Goal: Transaction & Acquisition: Purchase product/service

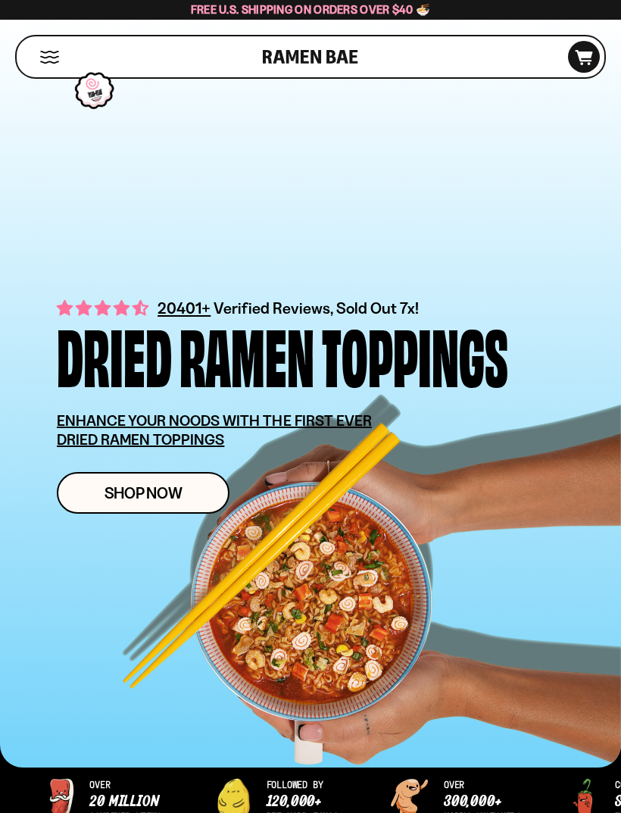
click at [183, 484] on link "Shop Now" at bounding box center [143, 493] width 173 height 42
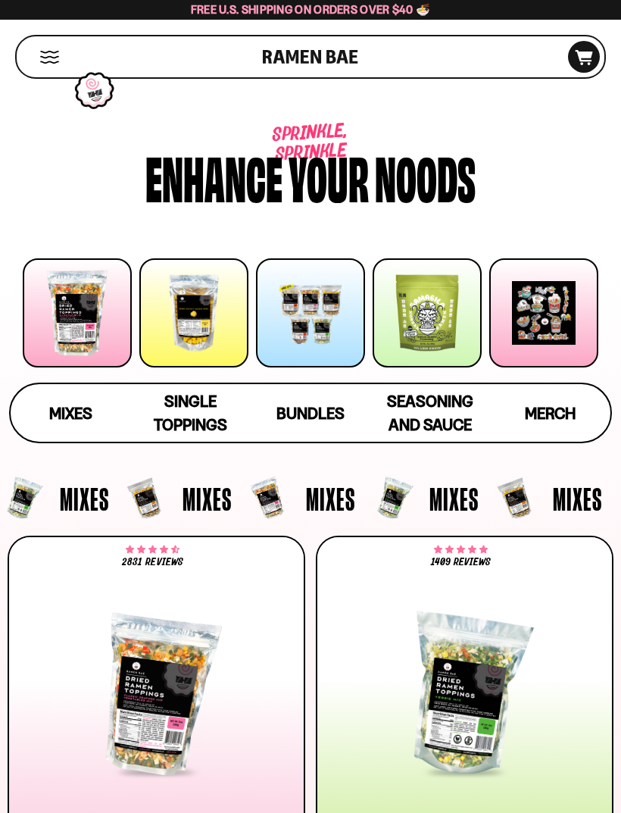
click at [327, 319] on div at bounding box center [310, 312] width 109 height 109
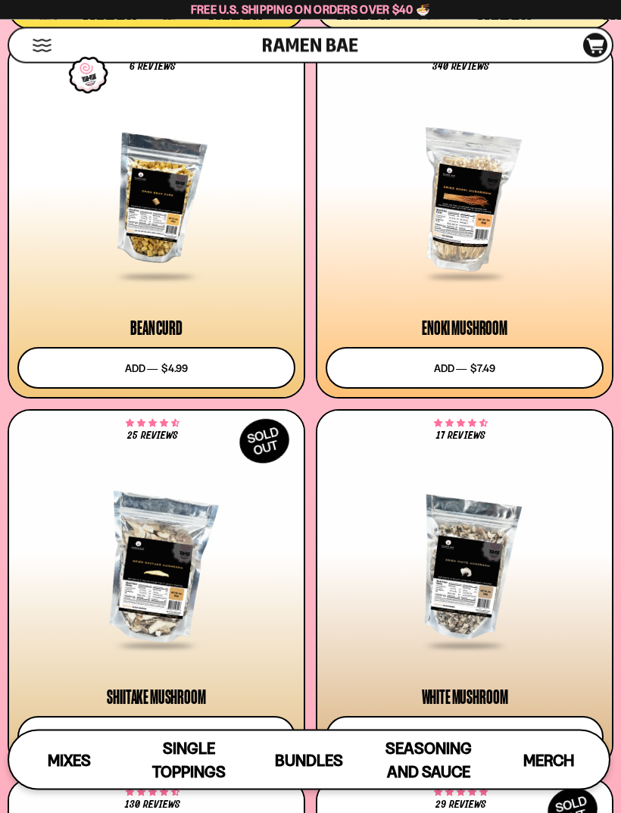
scroll to position [2746, 0]
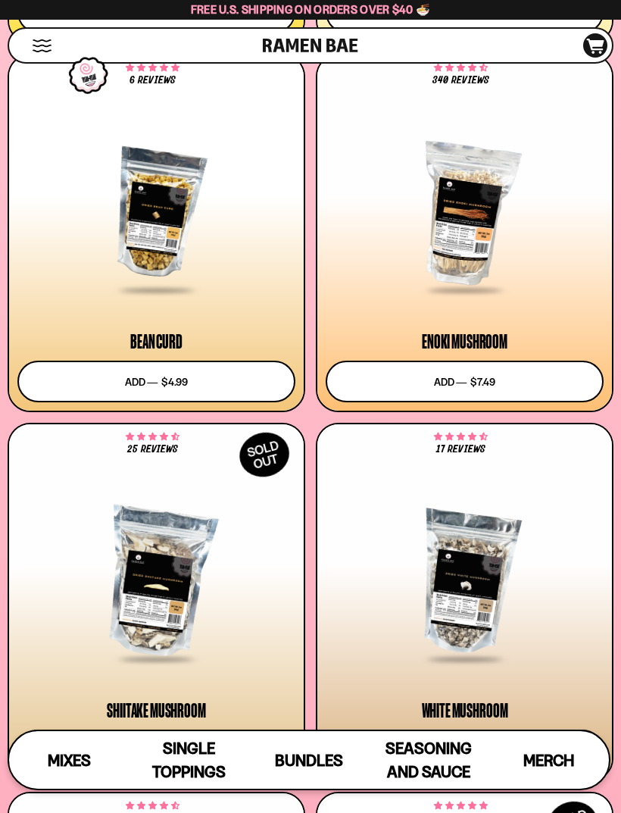
click at [195, 223] on div at bounding box center [156, 213] width 278 height 157
click at [111, 382] on button "Add to cart Add ― Regular price $4.99 Regular price Sale price $4.99 Unit price…" at bounding box center [156, 381] width 278 height 42
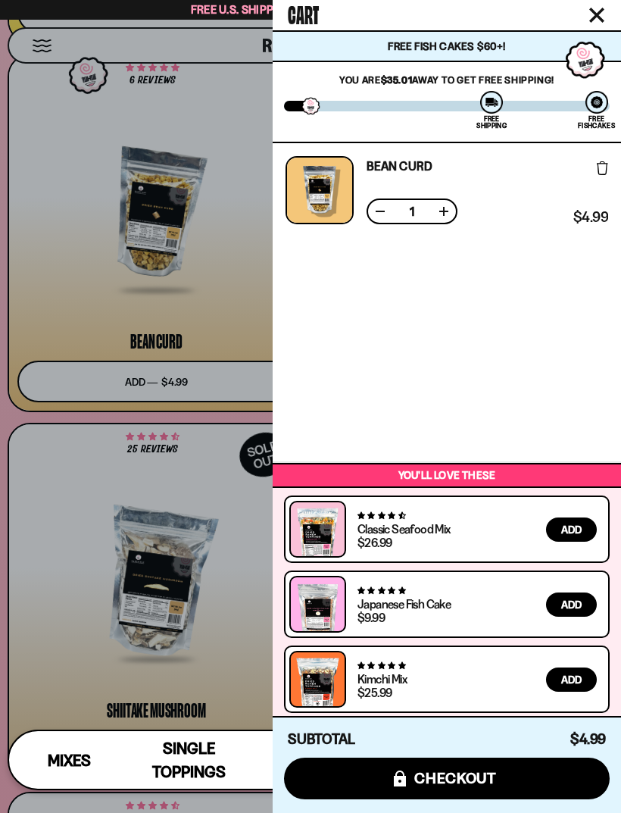
click at [580, 606] on span "Add" at bounding box center [571, 604] width 20 height 11
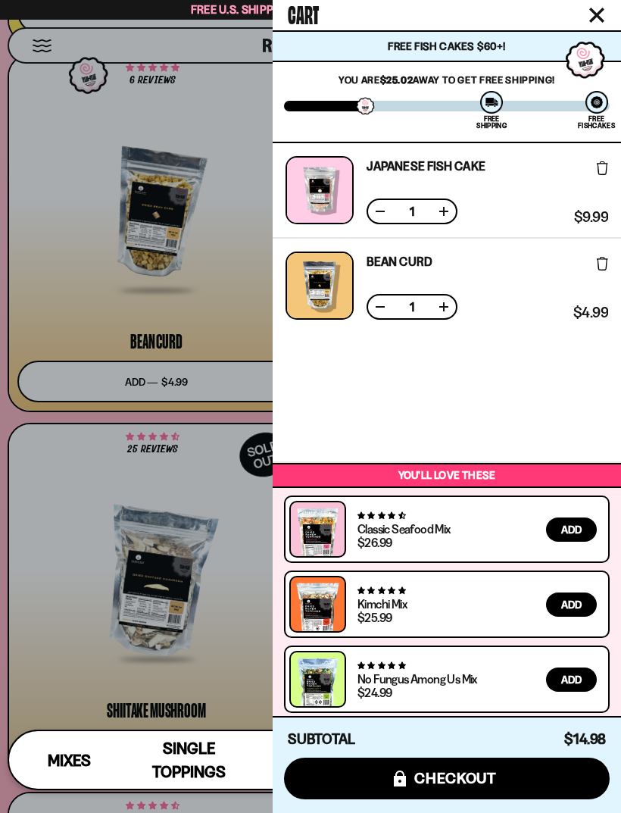
click at [577, 599] on span "Add" at bounding box center [571, 604] width 20 height 11
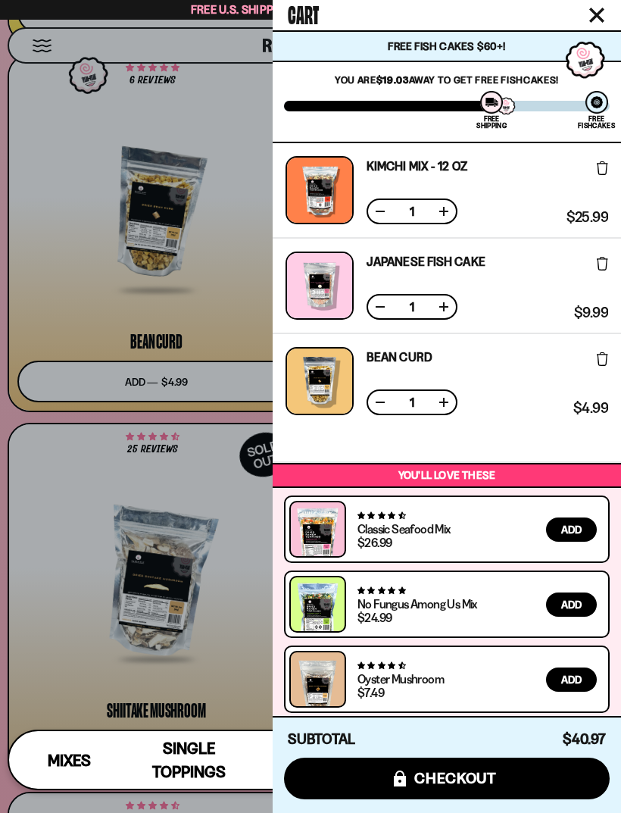
click at [578, 688] on button "Add" at bounding box center [571, 679] width 51 height 24
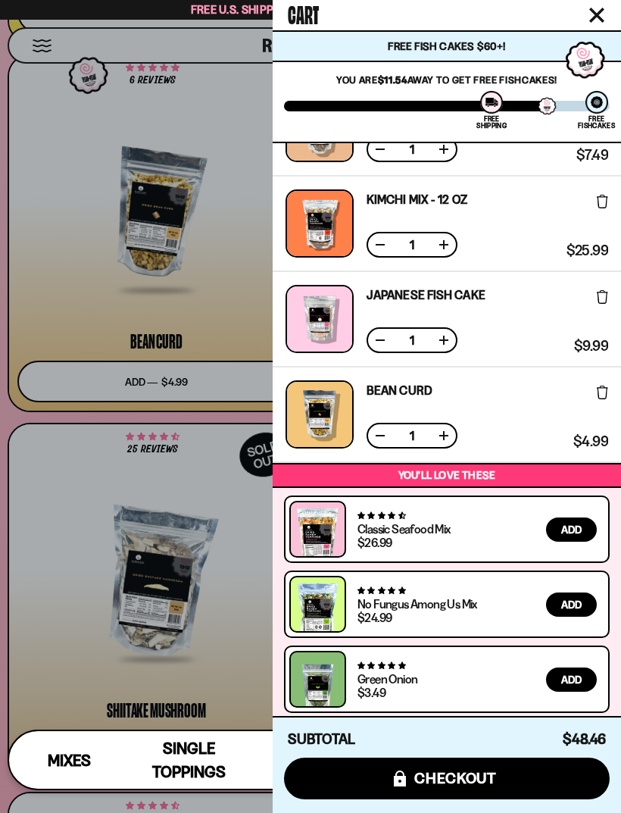
scroll to position [62, 0]
click at [602, 11] on icon "Close cart" at bounding box center [597, 15] width 14 height 14
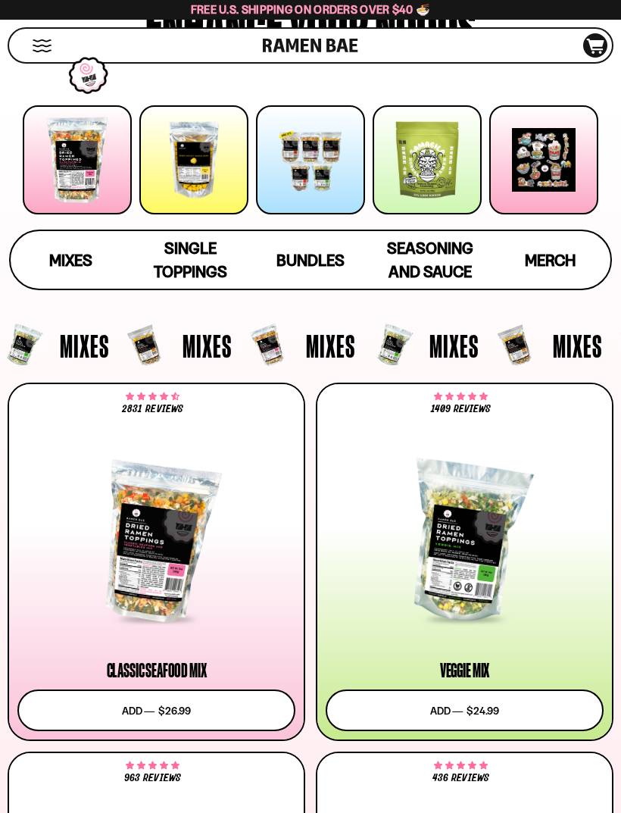
scroll to position [230, 0]
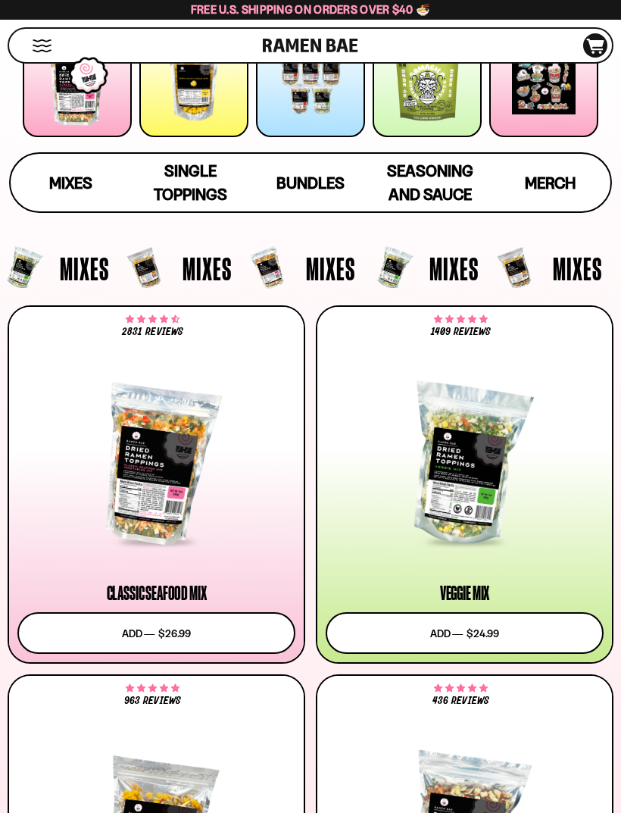
click at [508, 632] on button "Add to cart Add ― Regular price $24.99 Regular price Sale price $24.99 Unit pri…" at bounding box center [465, 633] width 278 height 42
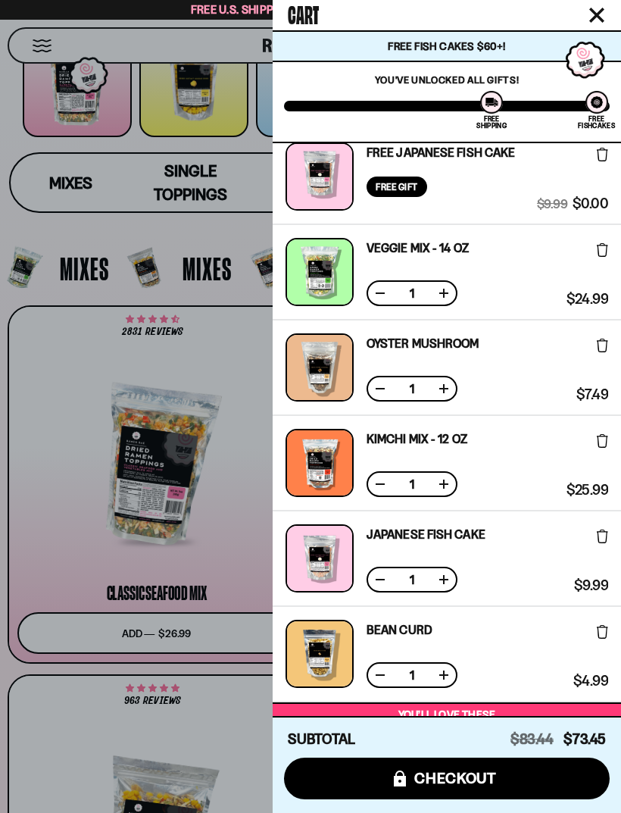
click at [602, 532] on icon at bounding box center [602, 536] width 11 height 14
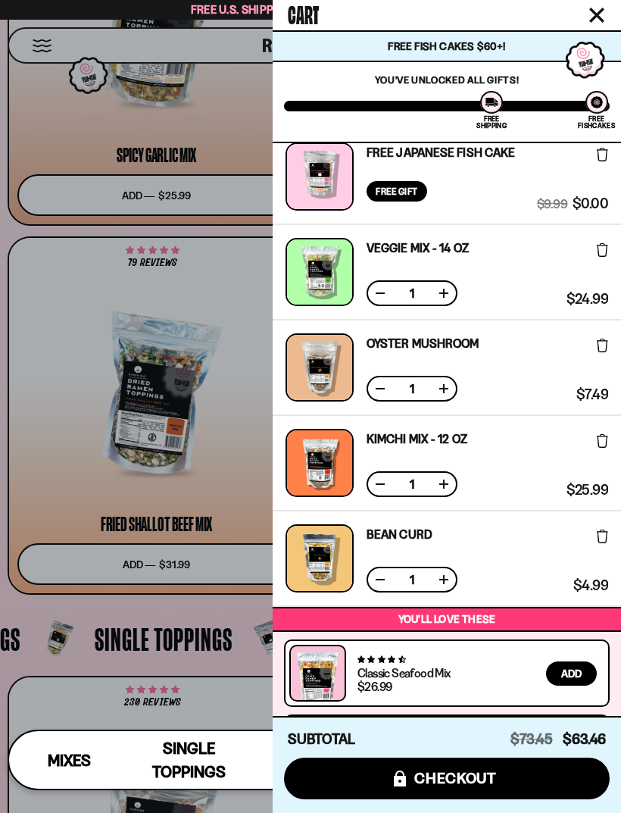
scroll to position [1093, 0]
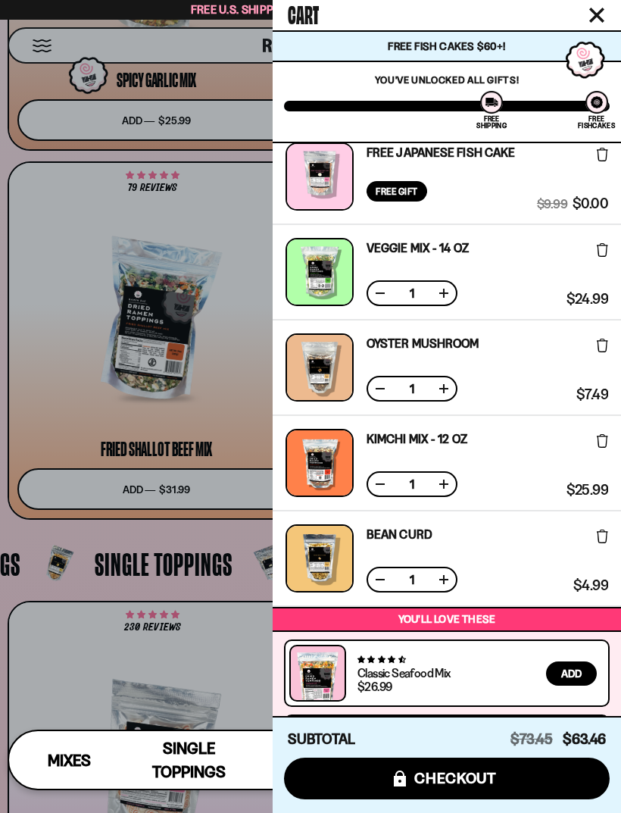
click at [603, 12] on icon "Close cart" at bounding box center [596, 15] width 15 height 15
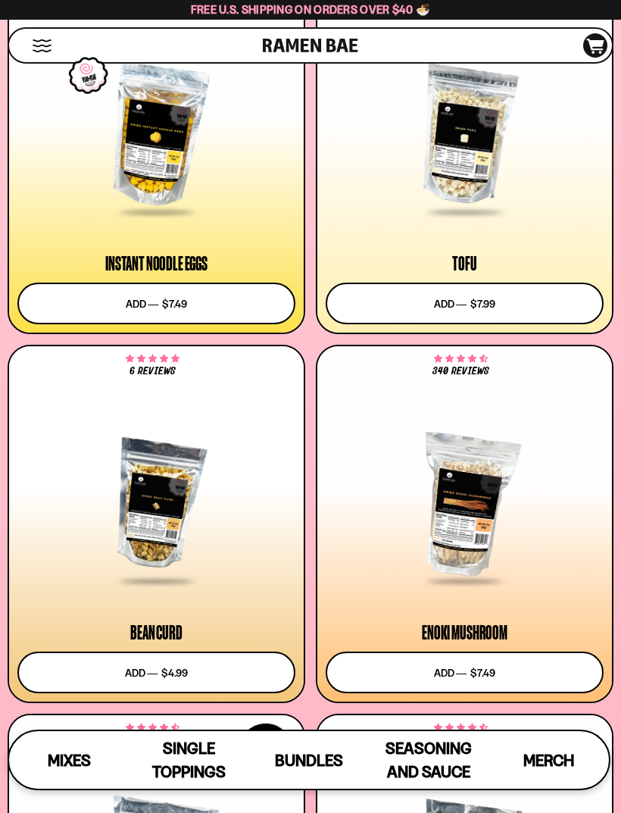
scroll to position [2521, 0]
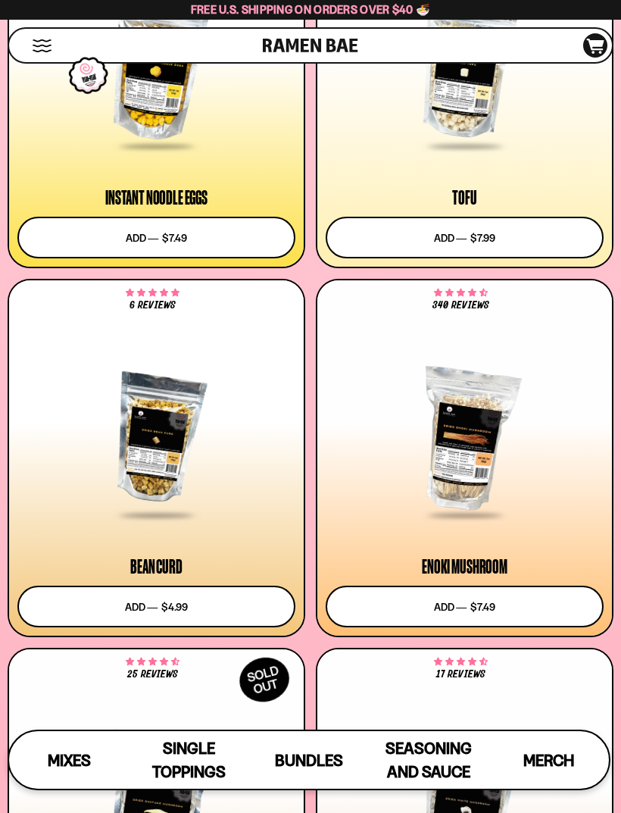
click at [495, 608] on button "Add to cart Add ― Regular price $7.49 Regular price Sale price $7.49 Unit price…" at bounding box center [465, 606] width 278 height 42
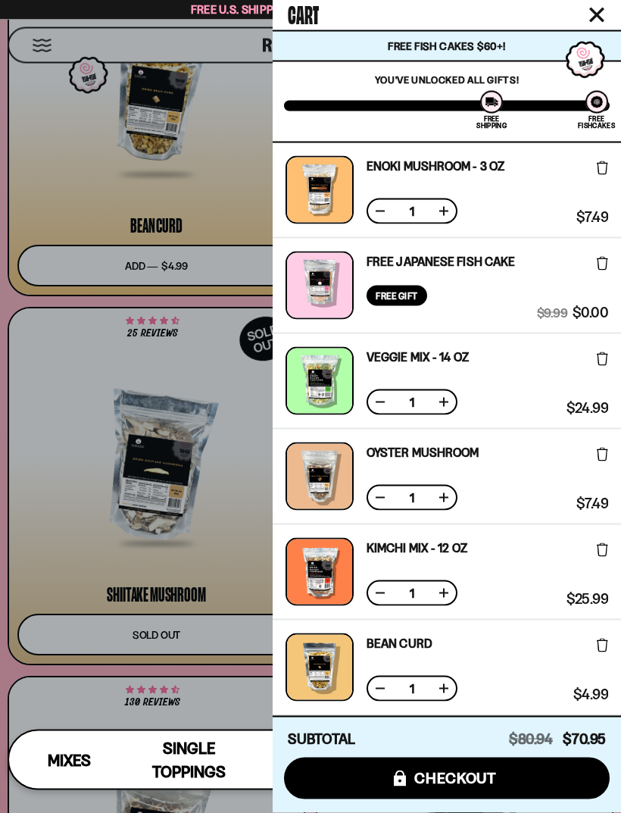
scroll to position [2862, 0]
click at [47, 527] on div at bounding box center [310, 406] width 621 height 813
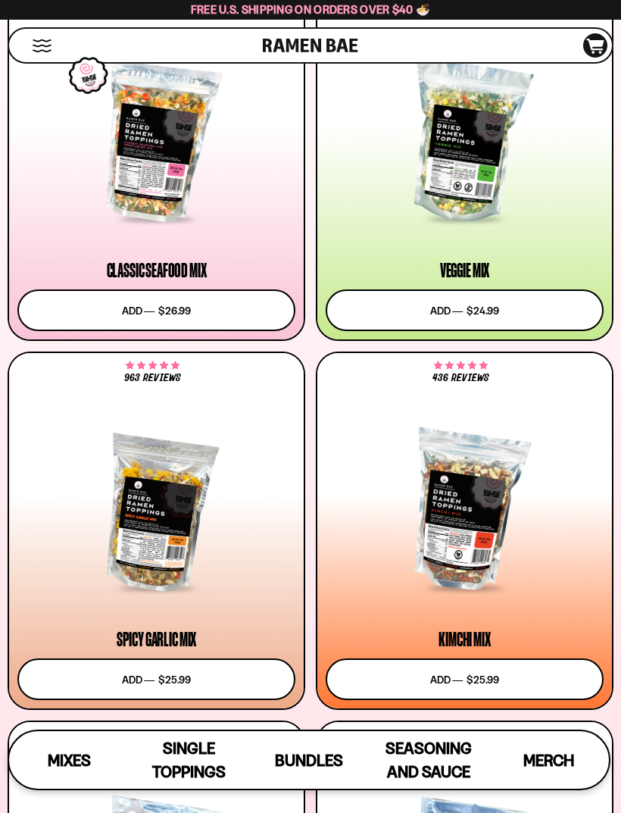
scroll to position [0, 0]
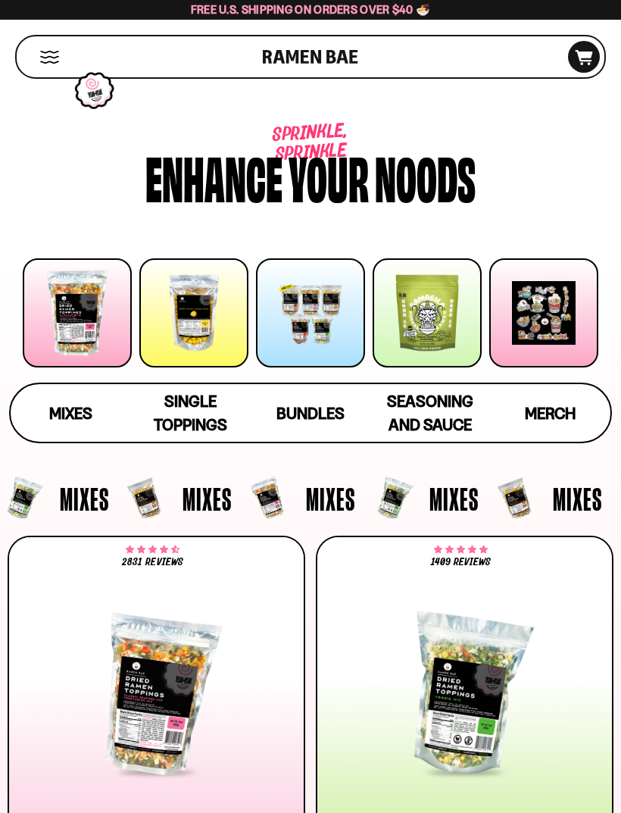
click at [585, 58] on icon "D0381C2F-513E-4F90-8A41-6F0A75DCBAAA" at bounding box center [583, 57] width 41 height 15
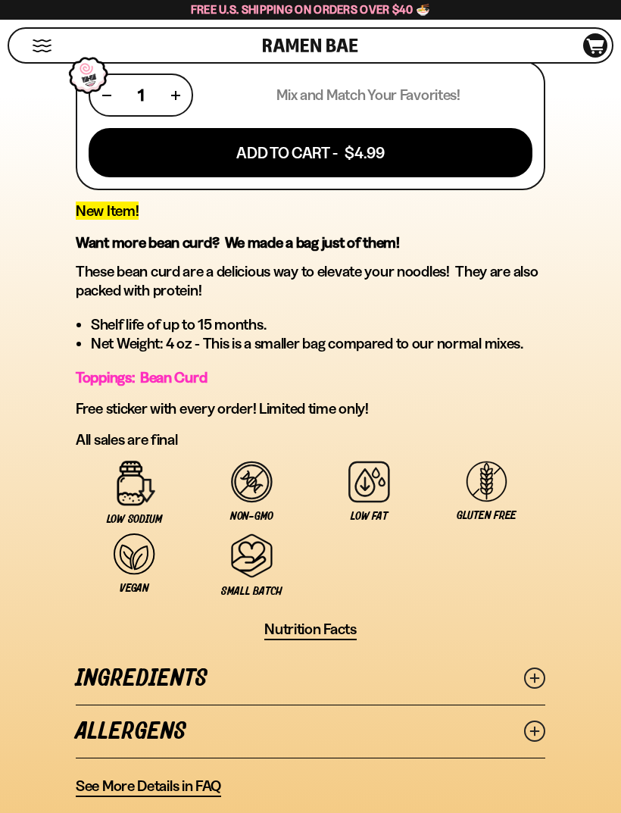
scroll to position [785, 0]
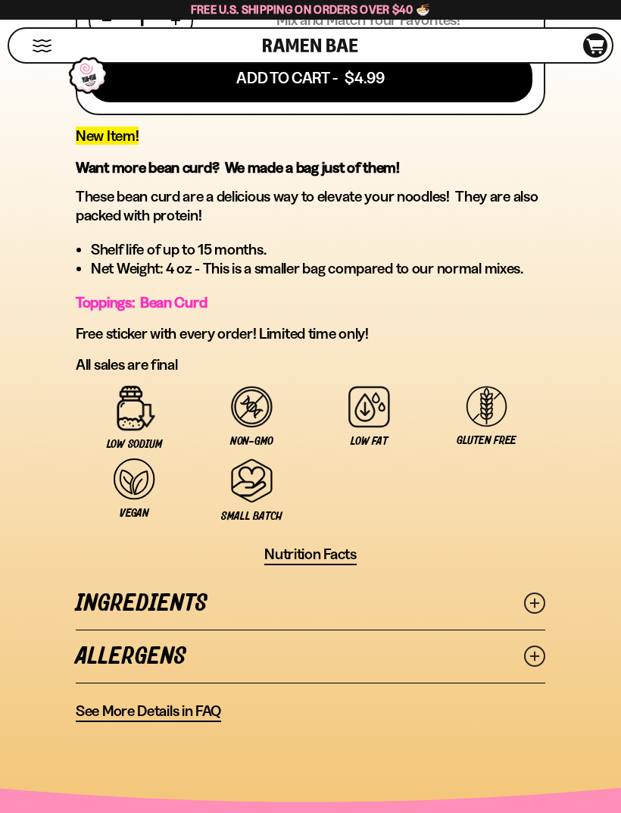
click at [78, 607] on link "Ingredients" at bounding box center [311, 603] width 470 height 52
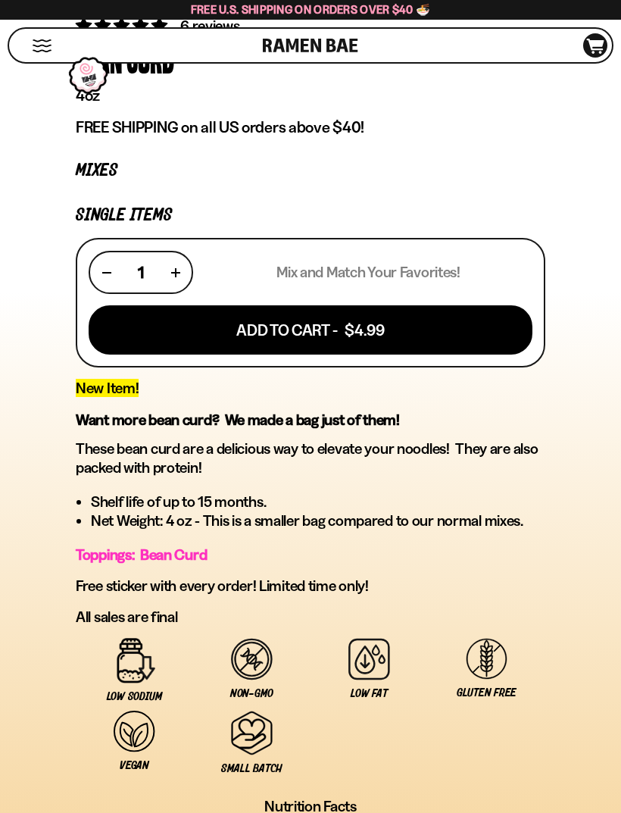
scroll to position [0, 0]
